Goal: Information Seeking & Learning: Understand process/instructions

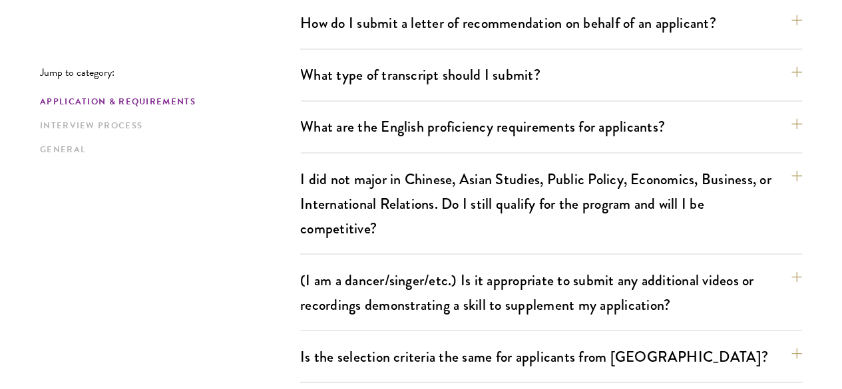
scroll to position [1107, 0]
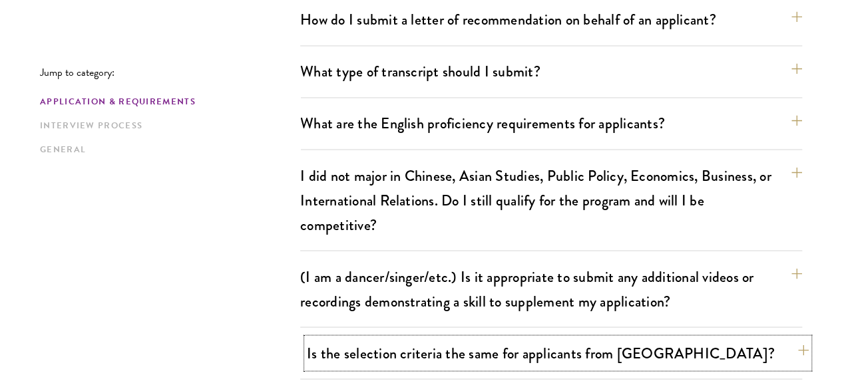
click at [559, 338] on button "Is the selection criteria the same for applicants from [GEOGRAPHIC_DATA]?" at bounding box center [558, 353] width 502 height 30
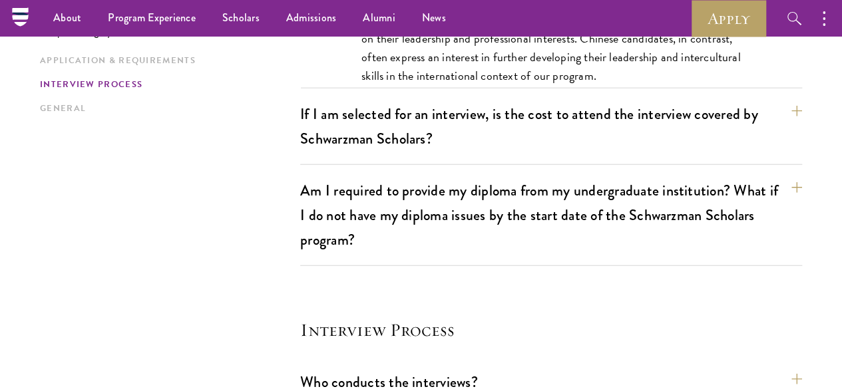
scroll to position [1628, 0]
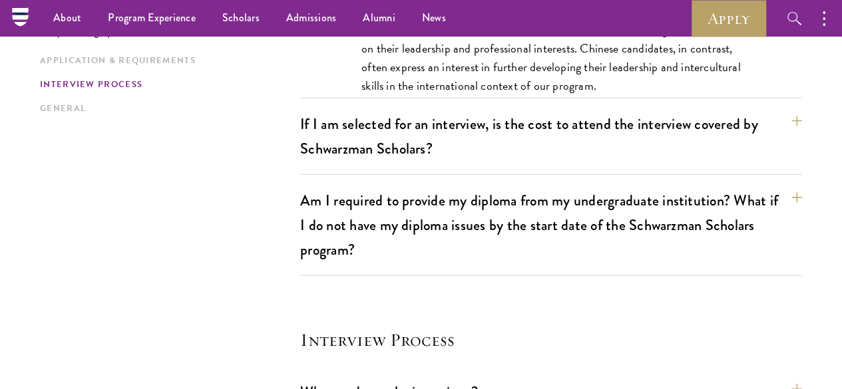
click at [527, 377] on button "Who conducts the interviews?" at bounding box center [558, 392] width 502 height 30
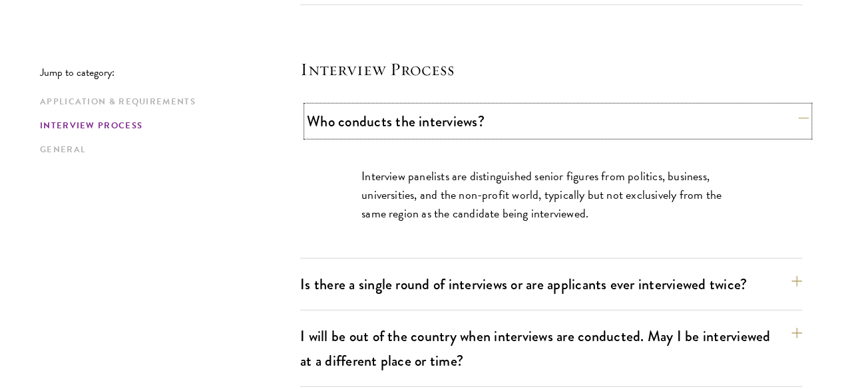
scroll to position [1659, 0]
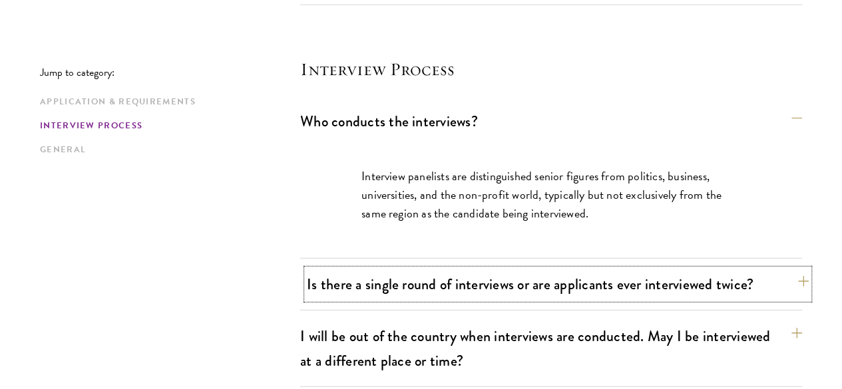
click at [487, 270] on button "Is there a single round of interviews or are applicants ever interviewed twice?" at bounding box center [558, 285] width 502 height 30
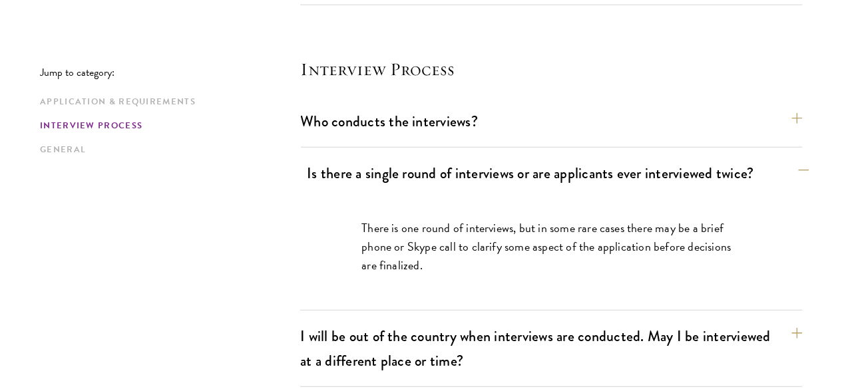
click at [487, 199] on div "There is one round of interviews, but in some rare cases there may be a brief p…" at bounding box center [550, 253] width 459 height 109
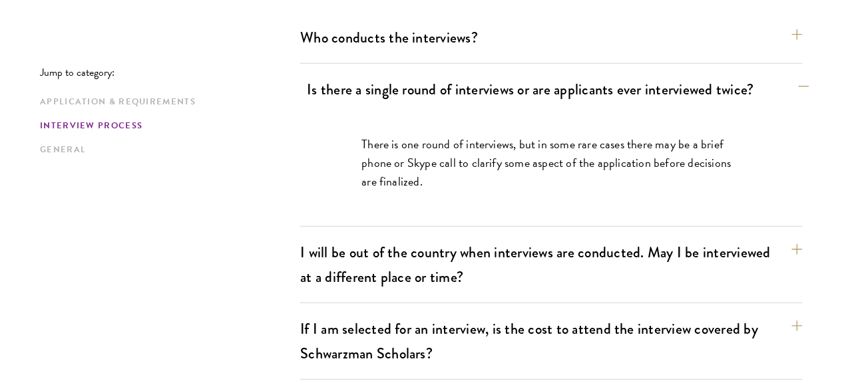
scroll to position [1745, 0]
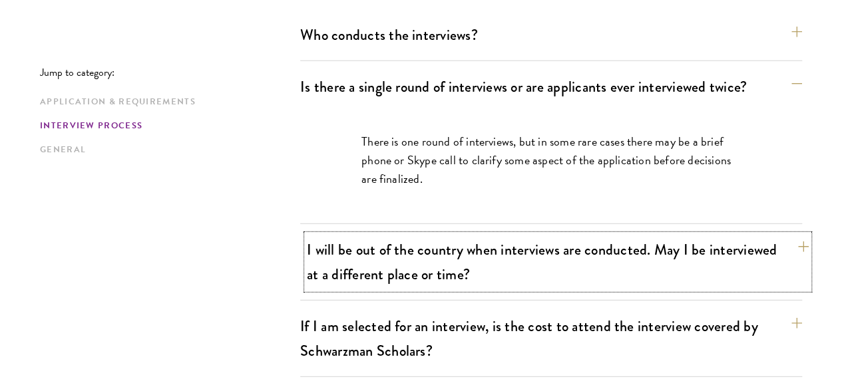
click at [478, 235] on button "I will be out of the country when interviews are conducted. May I be interviewe…" at bounding box center [558, 262] width 502 height 55
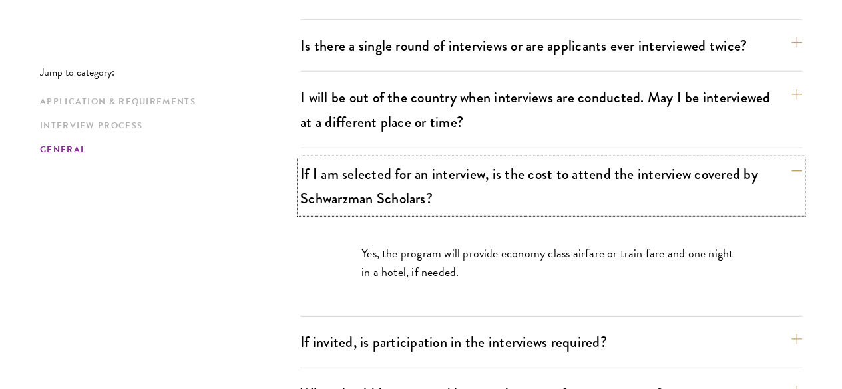
scroll to position [1788, 0]
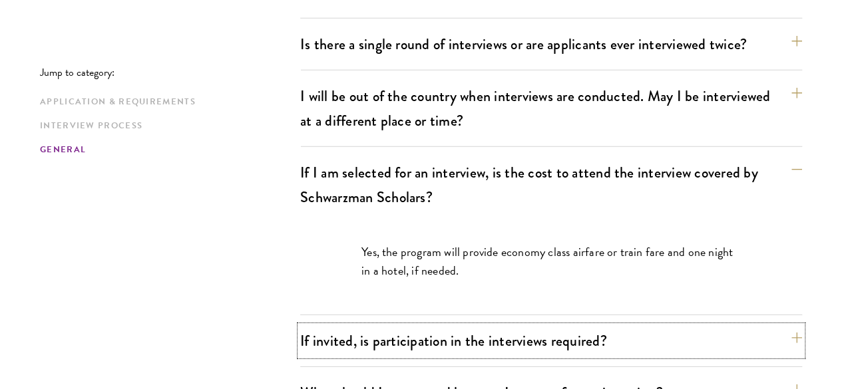
click at [405, 326] on button "If invited, is participation in the interviews required?" at bounding box center [551, 341] width 502 height 30
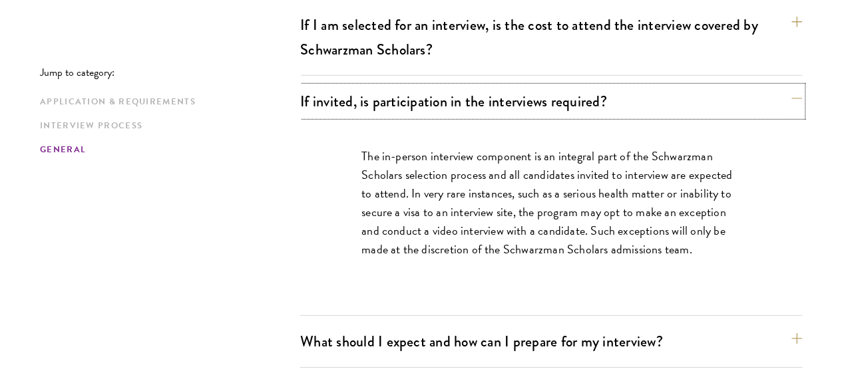
scroll to position [1938, 0]
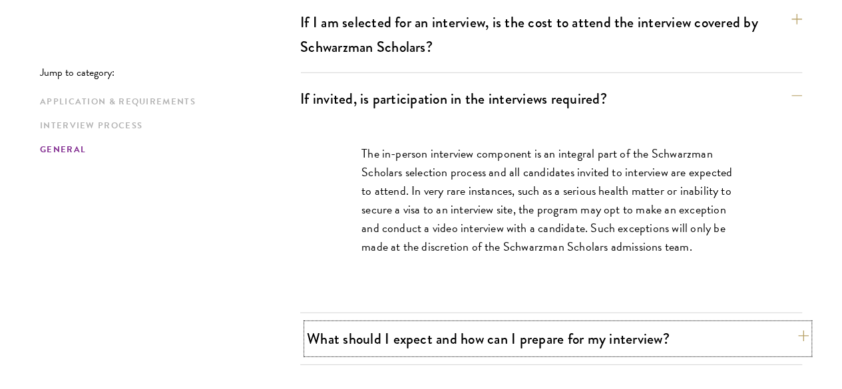
click at [409, 324] on button "What should I expect and how can I prepare for my interview?" at bounding box center [558, 339] width 502 height 30
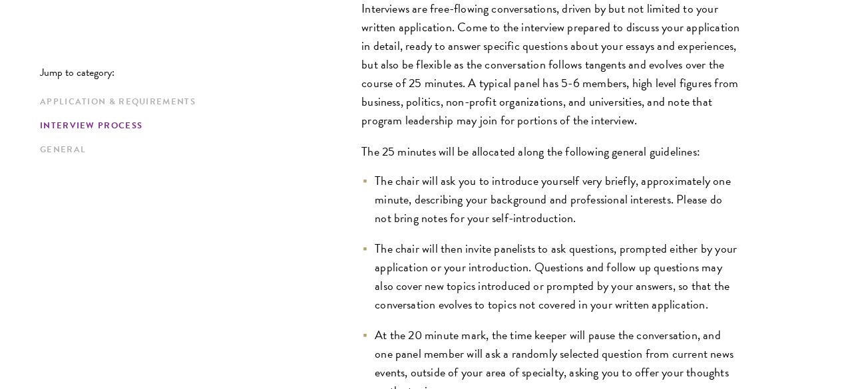
scroll to position [2137, 0]
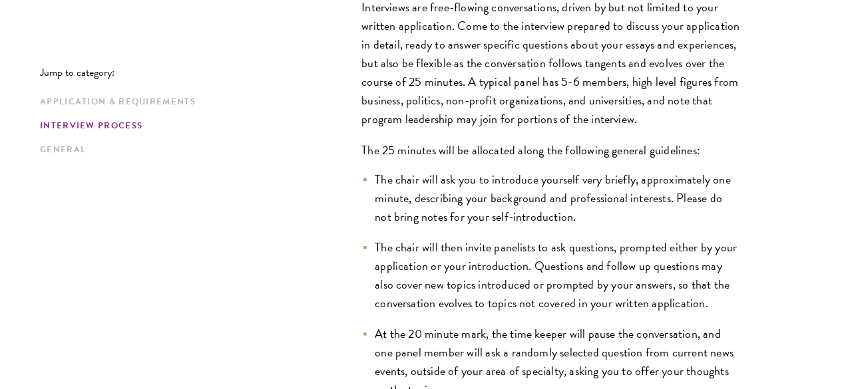
click at [409, 238] on li "The chair will then invite panelists to ask questions, prompted either by your …" at bounding box center [550, 275] width 379 height 75
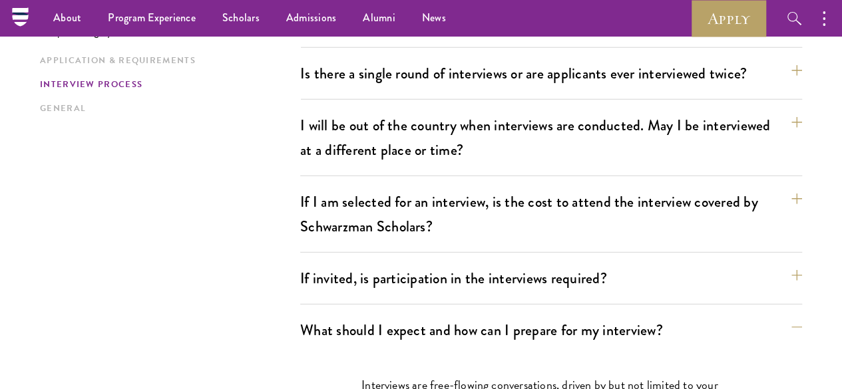
scroll to position [1715, 0]
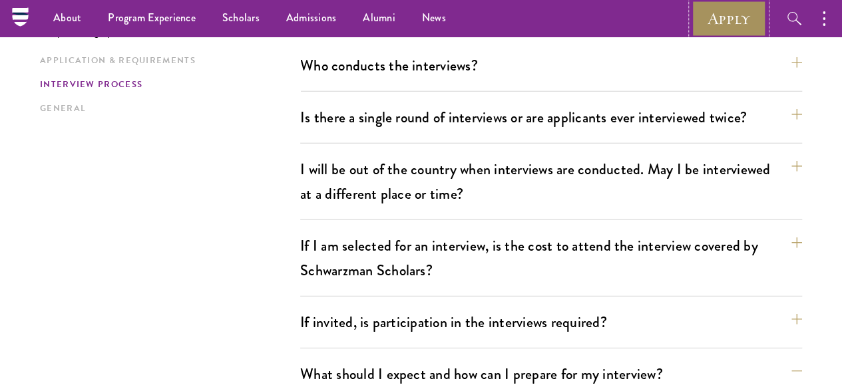
click at [721, 17] on link "Apply" at bounding box center [729, 18] width 75 height 37
